Goal: Task Accomplishment & Management: Complete application form

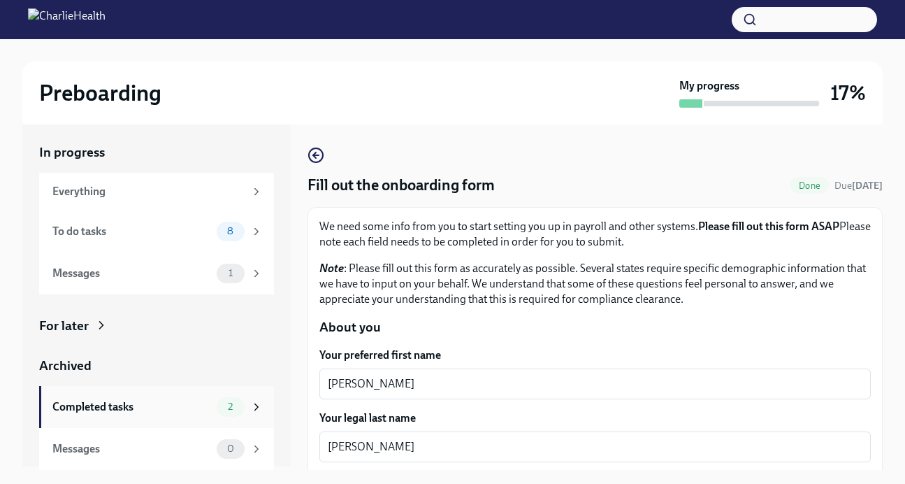
scroll to position [25, 0]
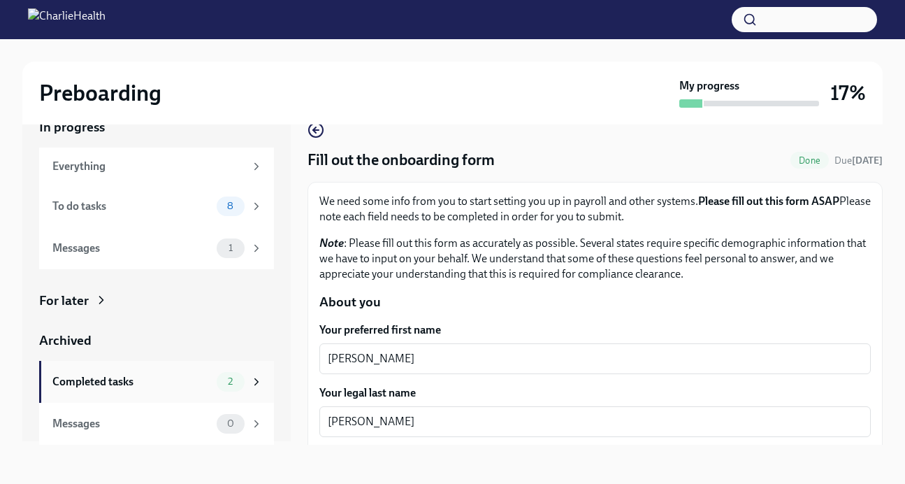
click at [202, 379] on div "Completed tasks" at bounding box center [131, 381] width 159 height 15
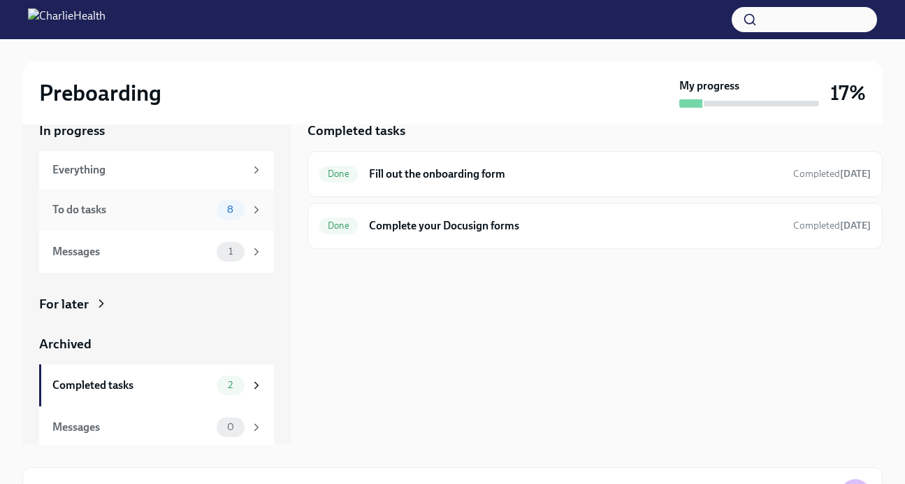
click at [178, 215] on div "To do tasks" at bounding box center [131, 209] width 159 height 15
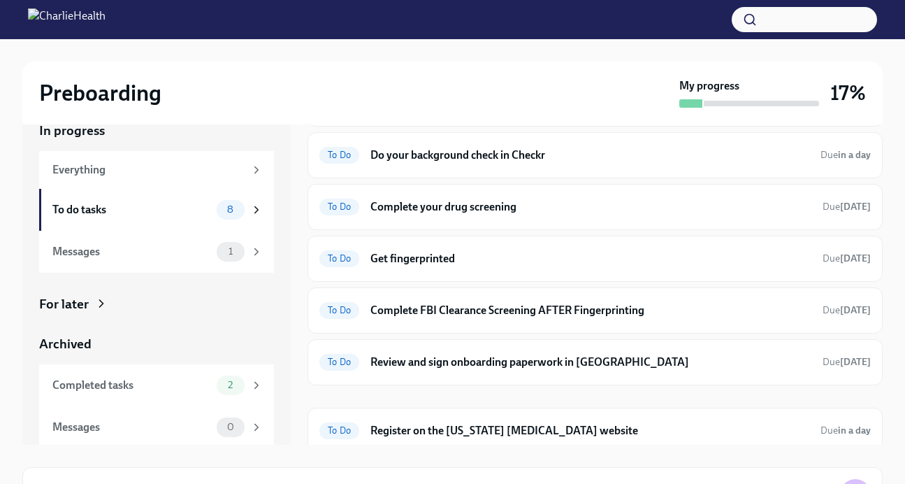
scroll to position [131, 0]
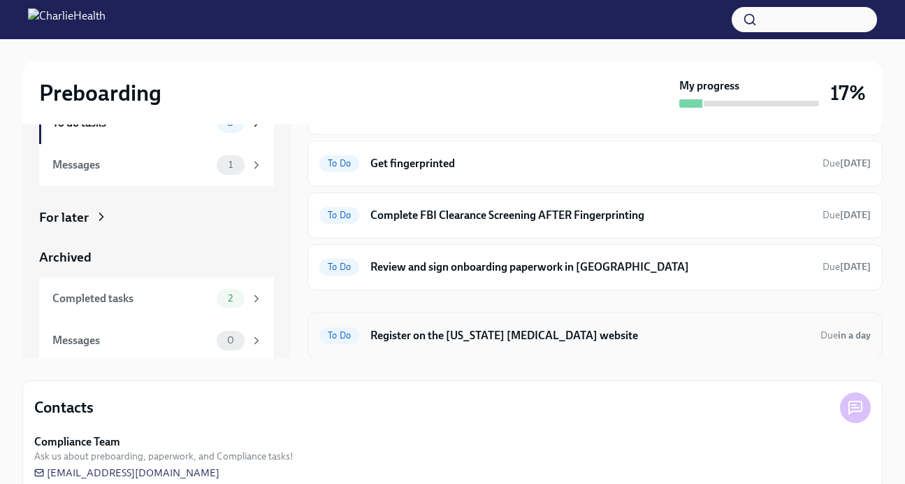
click at [580, 340] on h6 "Register on the [US_STATE] [MEDICAL_DATA] website" at bounding box center [589, 335] width 439 height 15
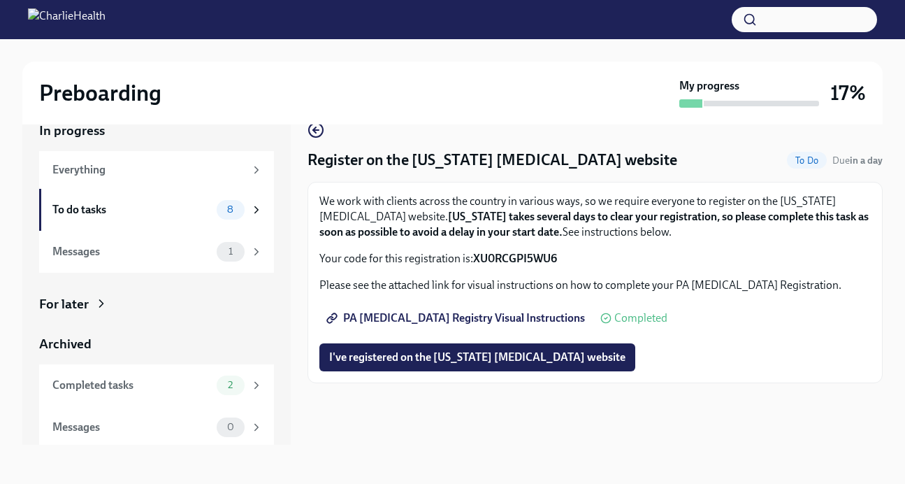
scroll to position [25, 0]
click at [552, 364] on span "I've registered on the [US_STATE] [MEDICAL_DATA] website" at bounding box center [477, 357] width 296 height 14
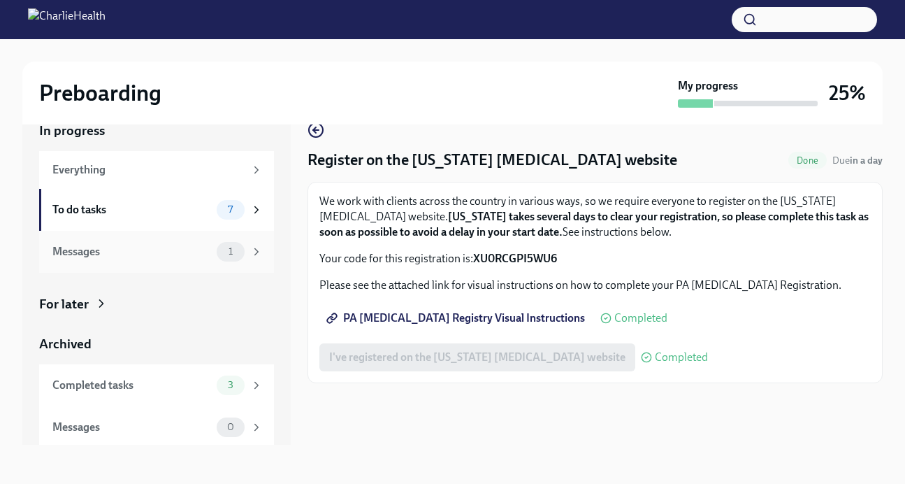
click at [190, 250] on div "Messages" at bounding box center [131, 251] width 159 height 15
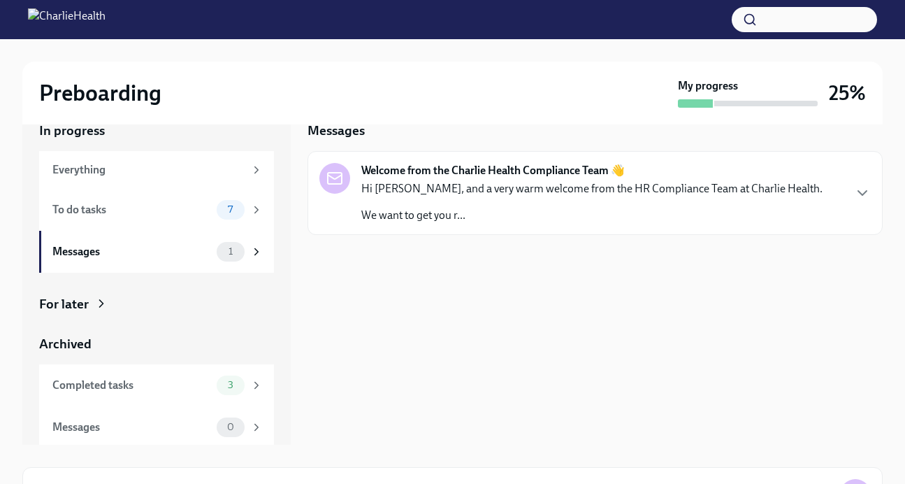
click at [461, 191] on p "Hi [PERSON_NAME], and a very warm welcome from the HR Compliance Team at Charli…" at bounding box center [591, 188] width 461 height 15
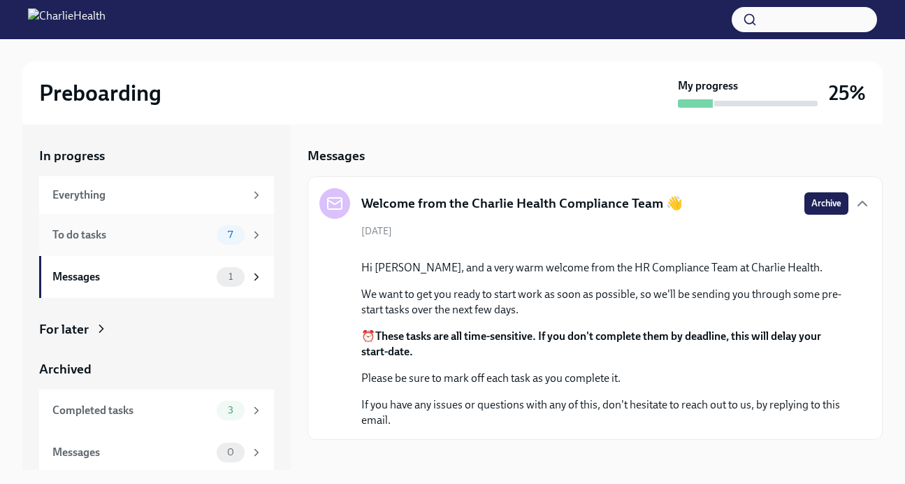
click at [140, 236] on div "To do tasks" at bounding box center [131, 234] width 159 height 15
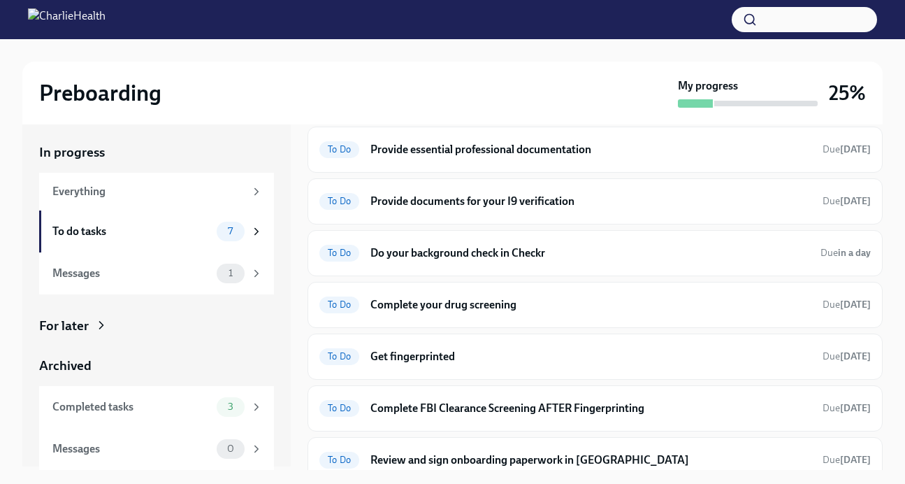
scroll to position [62, 0]
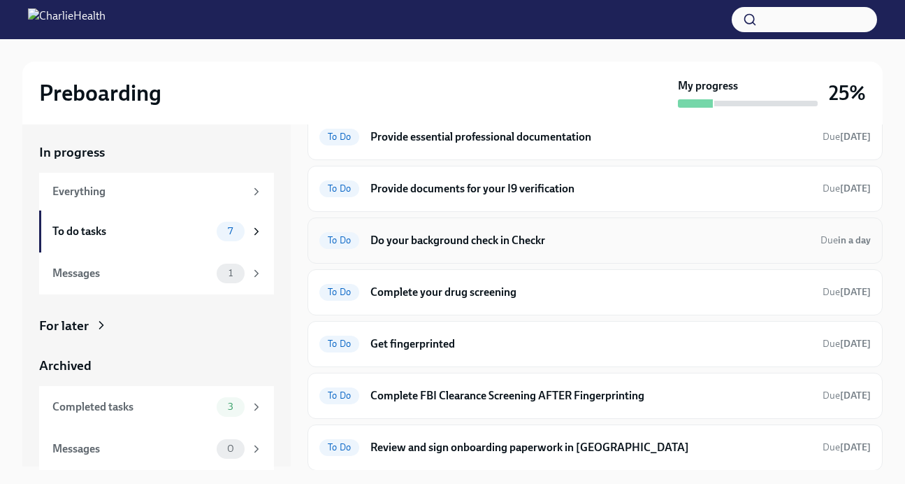
click at [464, 242] on h6 "Do your background check in Checkr" at bounding box center [589, 240] width 439 height 15
